Goal: Task Accomplishment & Management: Manage account settings

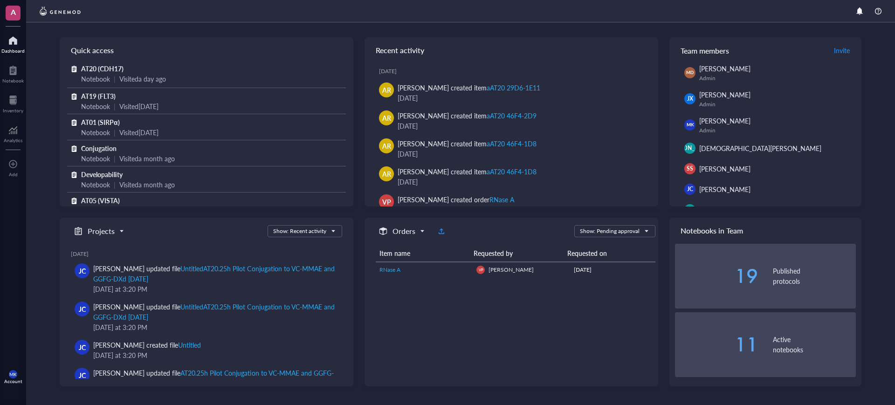
click at [456, 266] on link "RNase A" at bounding box center [423, 270] width 89 height 8
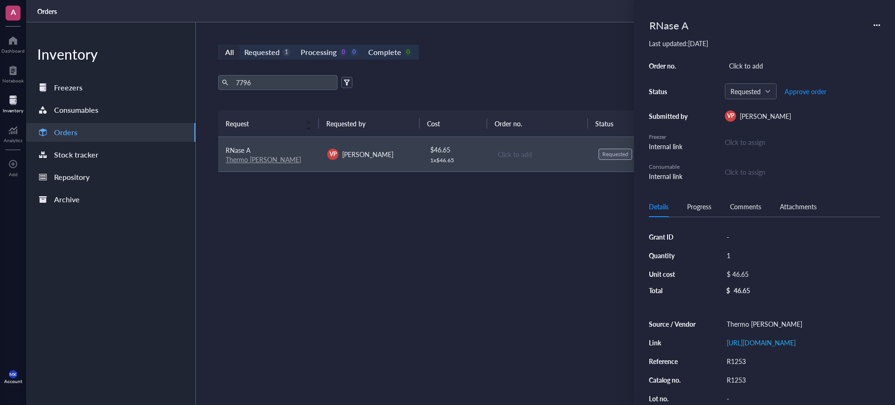
click at [553, 28] on div "All Requested 1 Processing 0 0 Complete 0 New order 7796 Export Open archive Re…" at bounding box center [540, 213] width 689 height 383
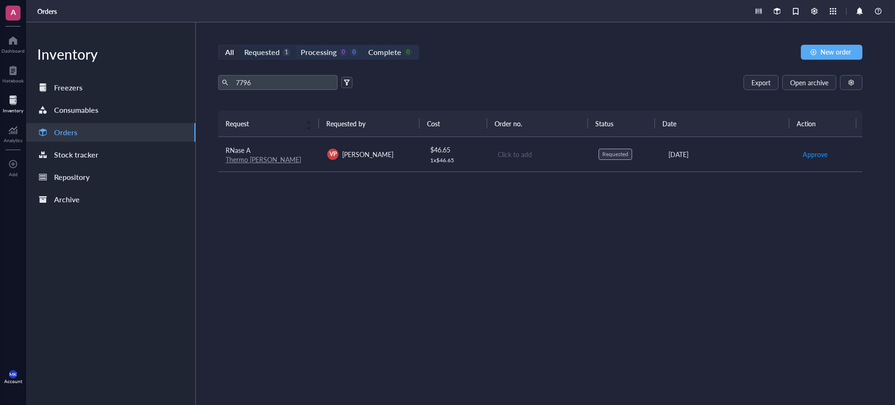
click at [266, 53] on div "Requested" at bounding box center [261, 52] width 35 height 13
click at [239, 46] on input "Requested 1" at bounding box center [239, 46] width 0 height 0
click at [326, 52] on div "Processing" at bounding box center [319, 52] width 36 height 13
click at [295, 46] on input "Processing 0 0" at bounding box center [295, 46] width 0 height 0
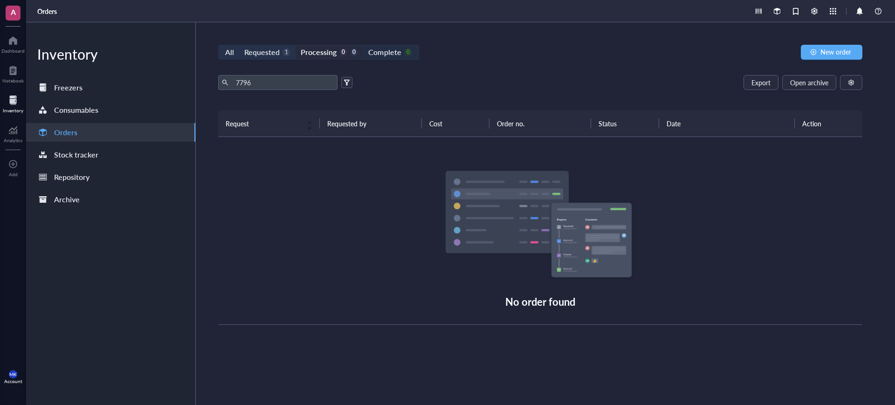
click at [404, 53] on div "0" at bounding box center [408, 52] width 8 height 8
click at [363, 46] on input "Complete 0" at bounding box center [363, 46] width 0 height 0
drag, startPoint x: 281, startPoint y: 82, endPoint x: 215, endPoint y: 85, distance: 65.8
click at [215, 85] on div "All Requested 1 Processing 0 0 Complete 0 New order 7796 Export Open archive Re…" at bounding box center [540, 213] width 689 height 383
click at [230, 53] on div "All" at bounding box center [229, 52] width 9 height 13
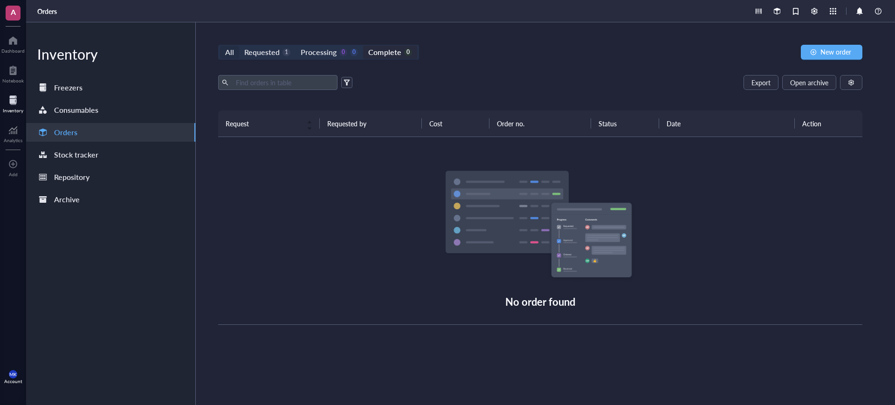
click at [220, 46] on input "All" at bounding box center [220, 46] width 0 height 0
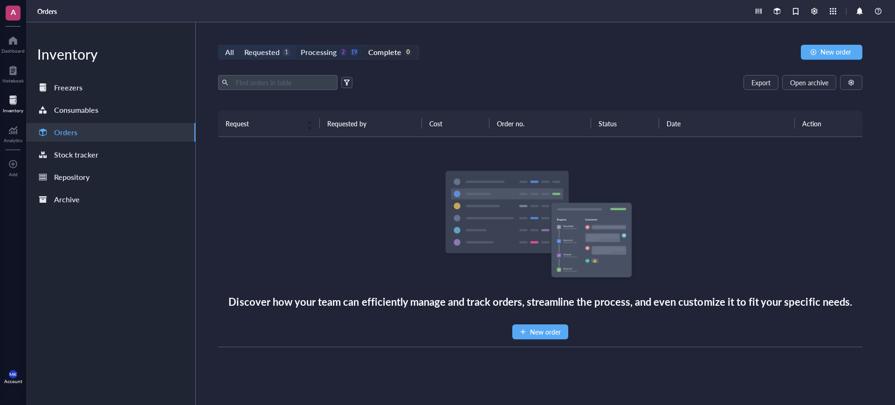
click at [334, 57] on div "Processing" at bounding box center [319, 52] width 36 height 13
click at [295, 46] on input "Processing 2 19" at bounding box center [295, 46] width 0 height 0
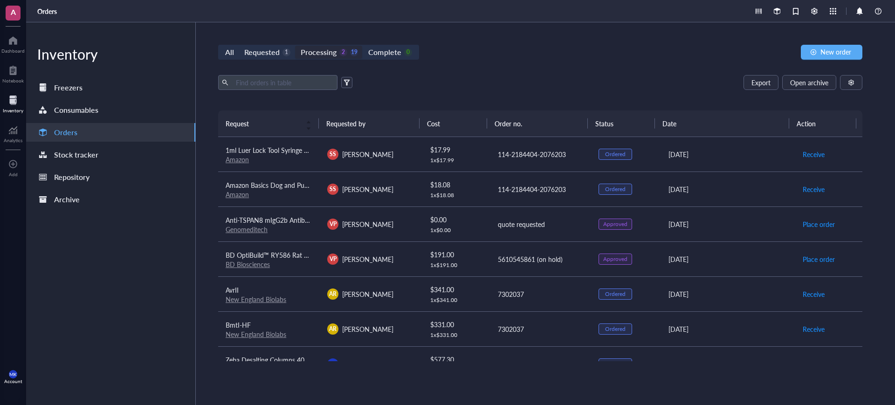
click at [268, 56] on div "Requested" at bounding box center [261, 52] width 35 height 13
click at [239, 46] on input "Requested 1" at bounding box center [239, 46] width 0 height 0
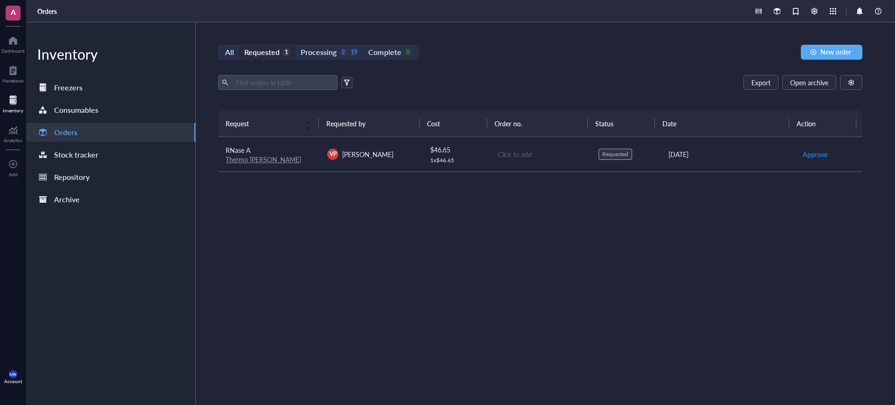
click at [574, 151] on div "Click to add" at bounding box center [541, 154] width 86 height 10
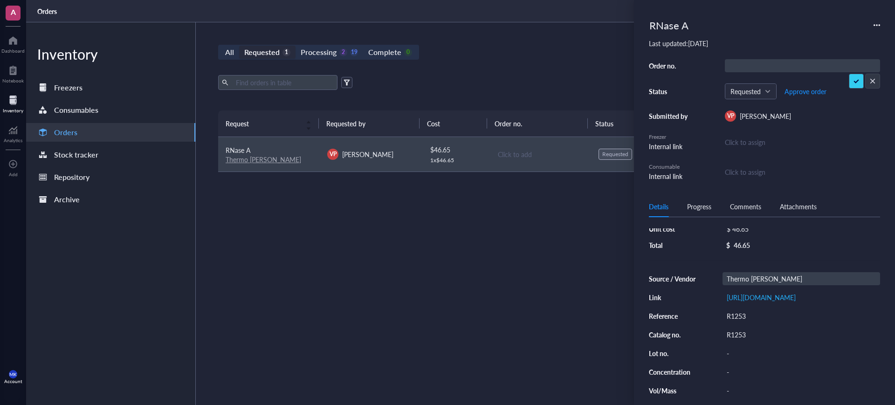
scroll to position [58, 0]
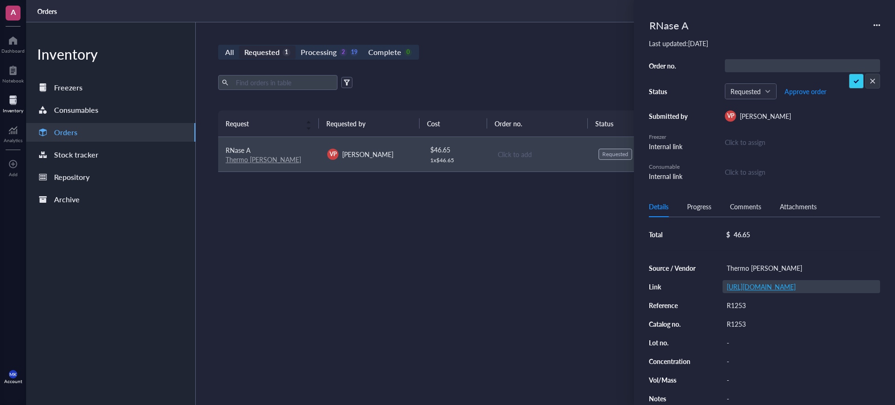
click at [784, 282] on link "[URL][DOMAIN_NAME]" at bounding box center [760, 286] width 69 height 9
click at [761, 63] on div "Click to add" at bounding box center [802, 65] width 155 height 13
drag, startPoint x: 761, startPoint y: 63, endPoint x: 767, endPoint y: 64, distance: 6.5
click at [767, 64] on div "Click to add" at bounding box center [802, 65] width 155 height 13
type input "RELAX25"
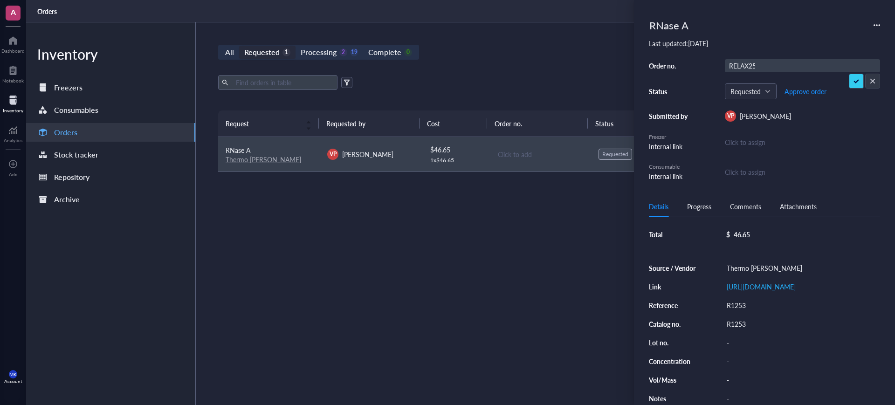
scroll to position [0, 1]
drag, startPoint x: 791, startPoint y: 65, endPoint x: 705, endPoint y: 60, distance: 85.4
click at [755, 63] on div "Click to add" at bounding box center [802, 65] width 155 height 13
type input "14655161"
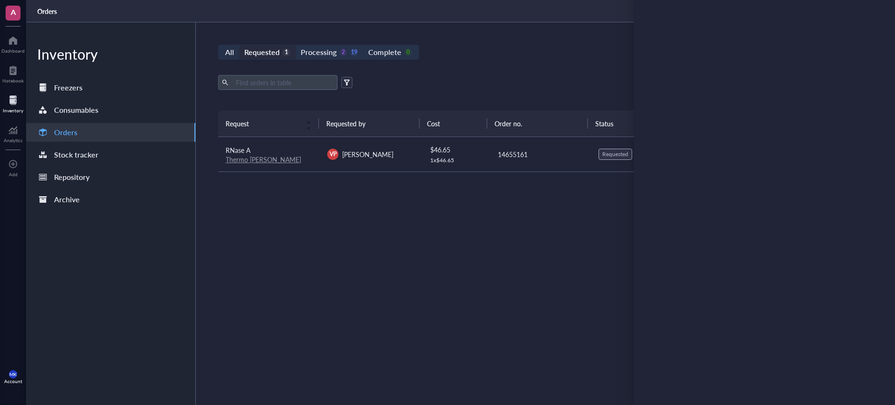
click at [592, 72] on div "All Requested 1 Processing 2 19 Complete 0 New order Export Open archive Reques…" at bounding box center [540, 213] width 689 height 383
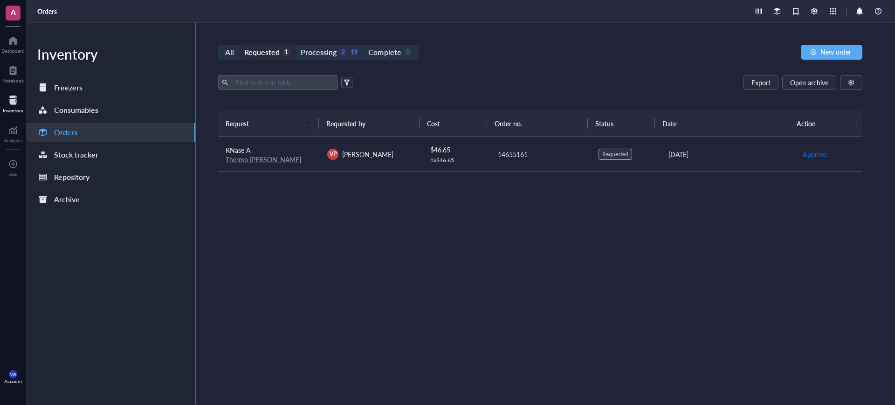
click at [807, 154] on span "Approve" at bounding box center [814, 154] width 25 height 10
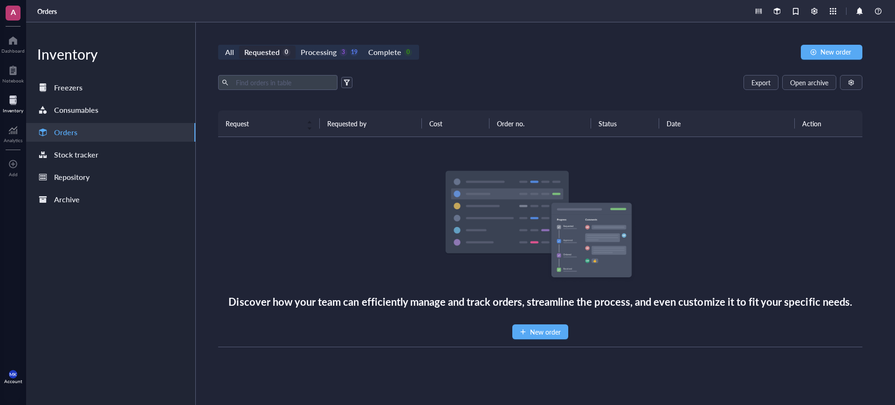
click at [336, 45] on div "All Requested 0 Processing 3 19 Complete 0" at bounding box center [318, 52] width 201 height 15
click at [339, 48] on div "Processing 3 19" at bounding box center [329, 52] width 57 height 13
click at [295, 46] on input "Processing 3 19" at bounding box center [295, 46] width 0 height 0
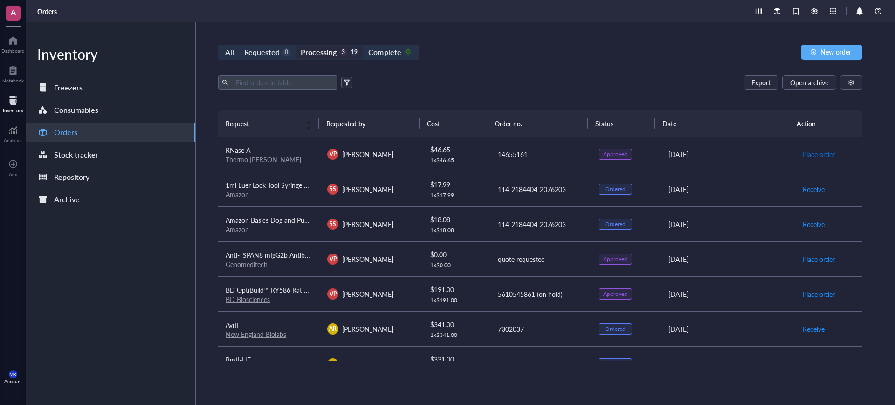
click at [803, 152] on span "Place order" at bounding box center [818, 154] width 32 height 10
click at [658, 95] on div "Export Open archive Requester Requested on Source / Vendor Last updated" at bounding box center [540, 92] width 644 height 35
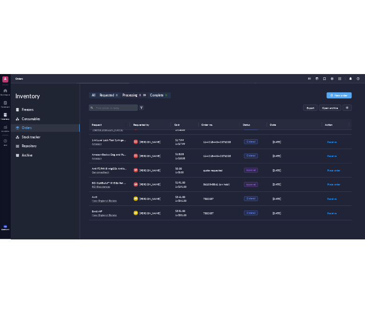
scroll to position [58, 0]
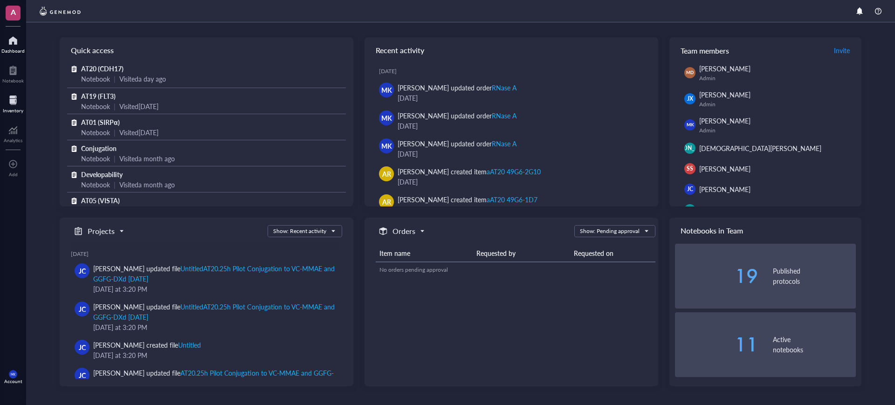
scroll to position [17, 0]
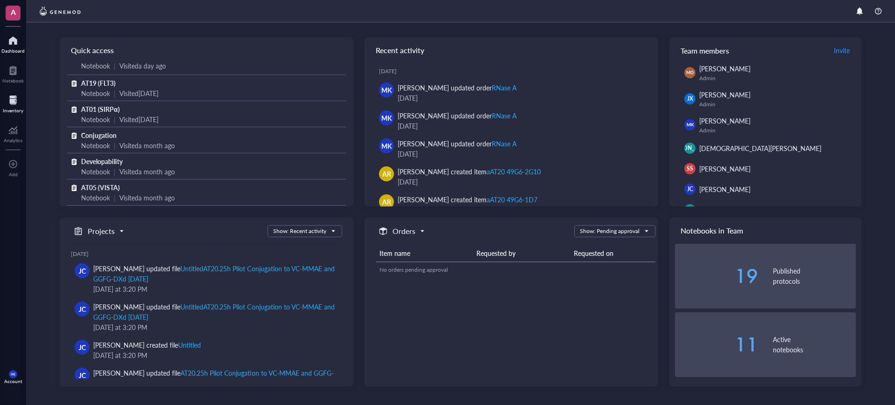
click at [13, 100] on div at bounding box center [13, 100] width 21 height 15
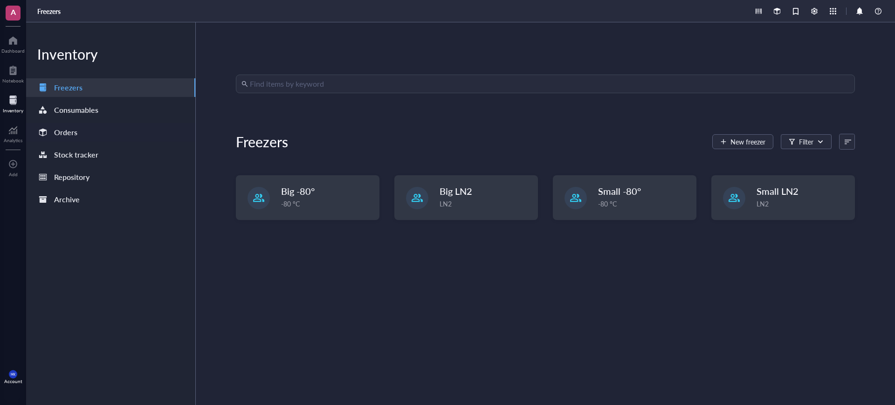
click at [101, 135] on div "Orders" at bounding box center [110, 132] width 169 height 19
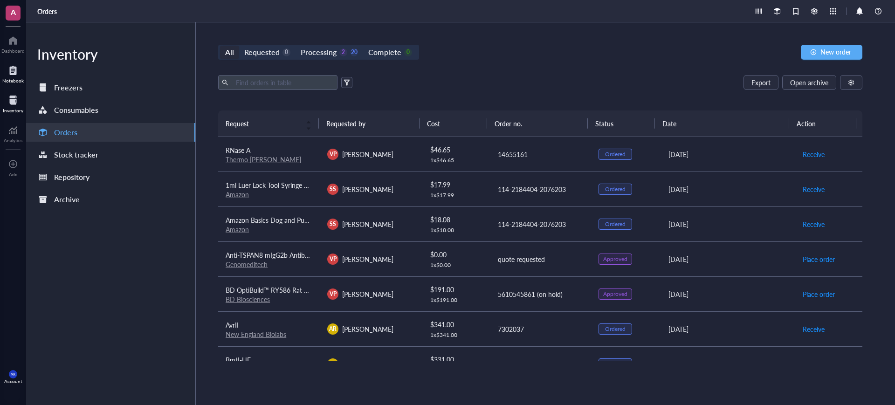
click at [13, 76] on div at bounding box center [12, 70] width 21 height 15
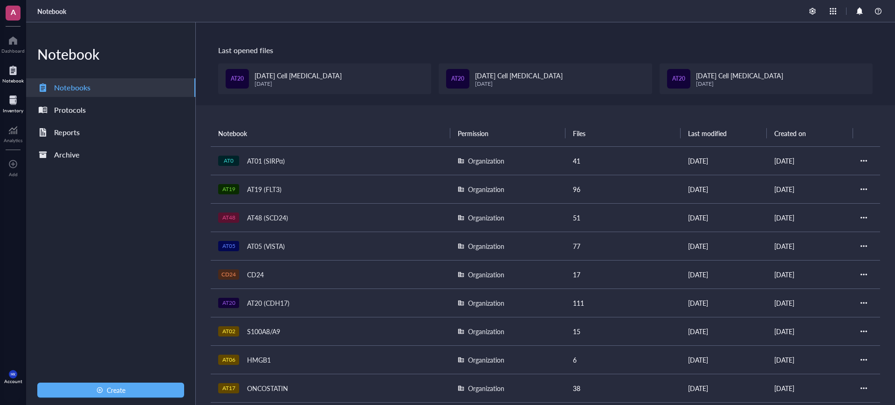
click at [12, 96] on div at bounding box center [13, 100] width 21 height 15
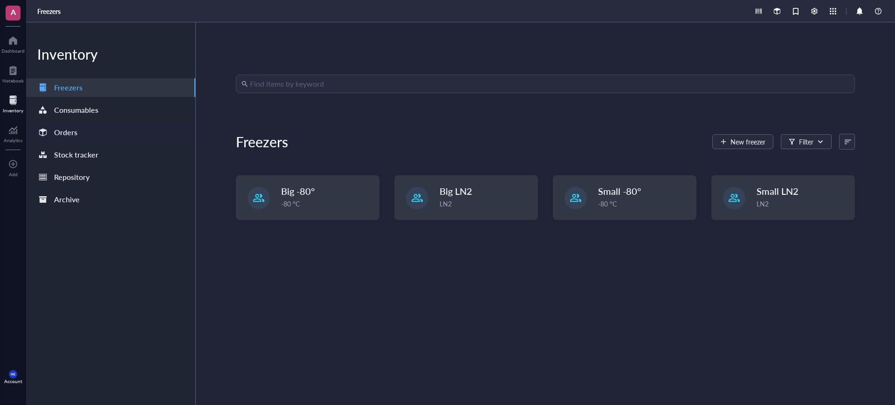
click at [70, 131] on div "Orders" at bounding box center [65, 132] width 23 height 13
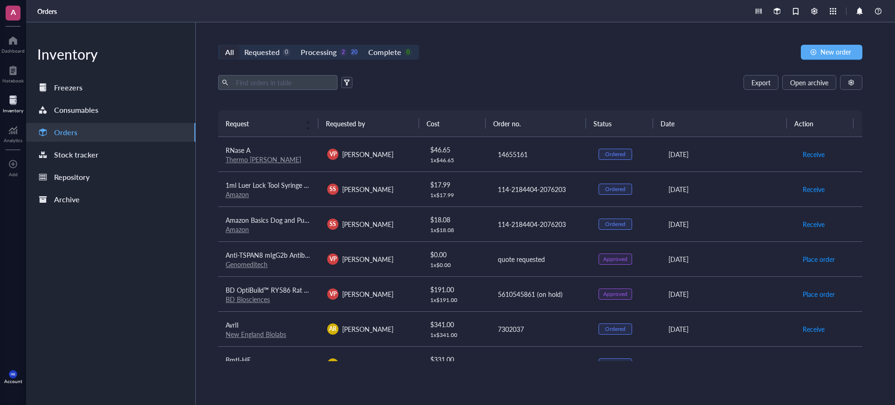
click at [498, 96] on div "Export Open archive Requester Requested on Source / Vendor Last updated" at bounding box center [540, 92] width 644 height 35
